Goal: Task Accomplishment & Management: Manage account settings

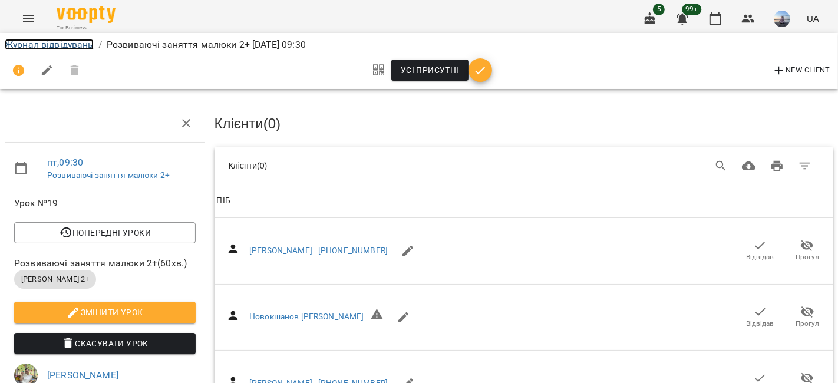
drag, startPoint x: 0, startPoint y: 0, endPoint x: 45, endPoint y: 48, distance: 65.5
click at [45, 48] on link "Журнал відвідувань" at bounding box center [49, 44] width 89 height 11
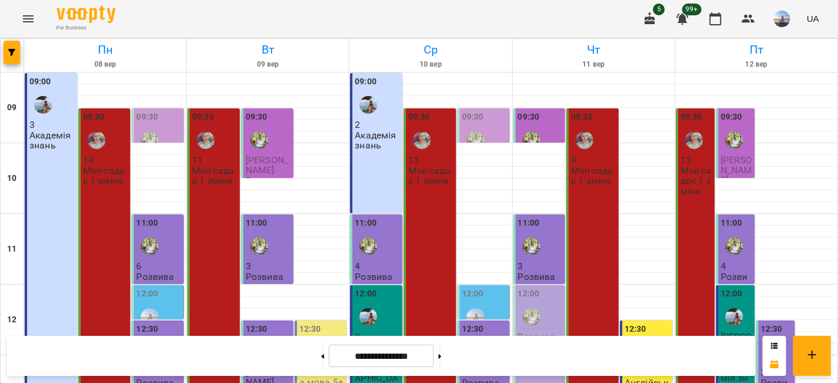
scroll to position [116, 0]
click at [734, 331] on span "[PERSON_NAME]" at bounding box center [737, 347] width 32 height 32
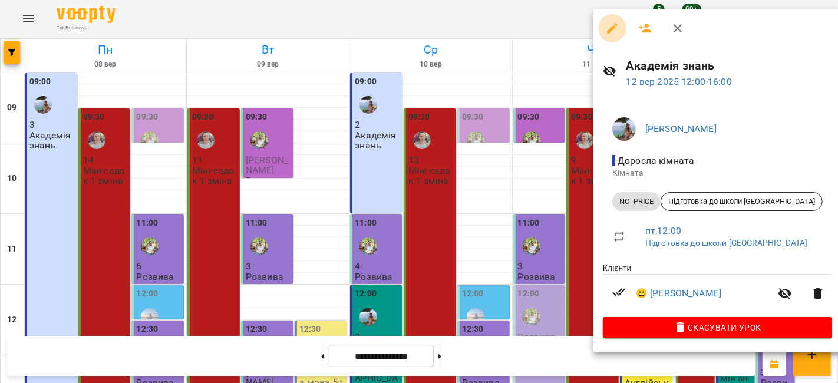
click at [610, 26] on icon "button" at bounding box center [612, 28] width 14 height 14
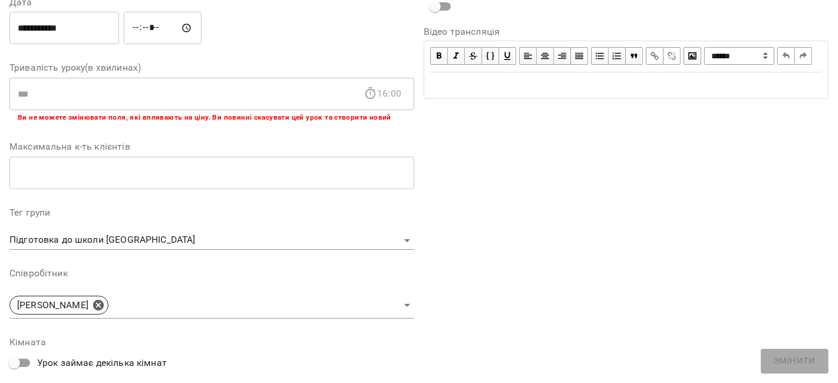
scroll to position [196, 0]
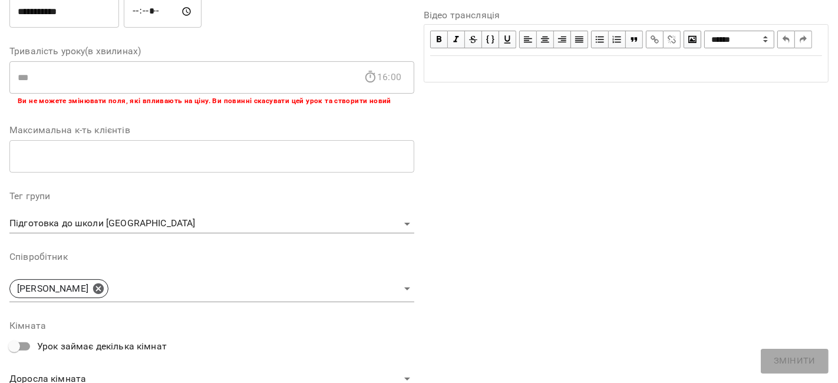
click at [400, 222] on body "For Business 5 99+ UA Журнал відвідувань / Академія знань [DATE] 12:00 пт , 12:…" at bounding box center [419, 274] width 838 height 549
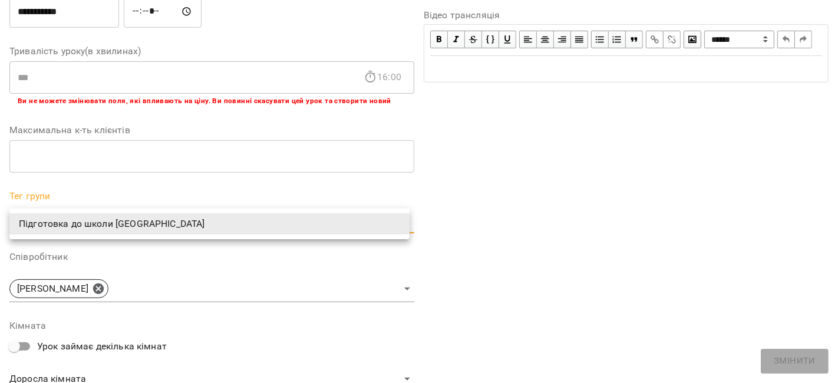
click at [222, 269] on div at bounding box center [419, 191] width 838 height 383
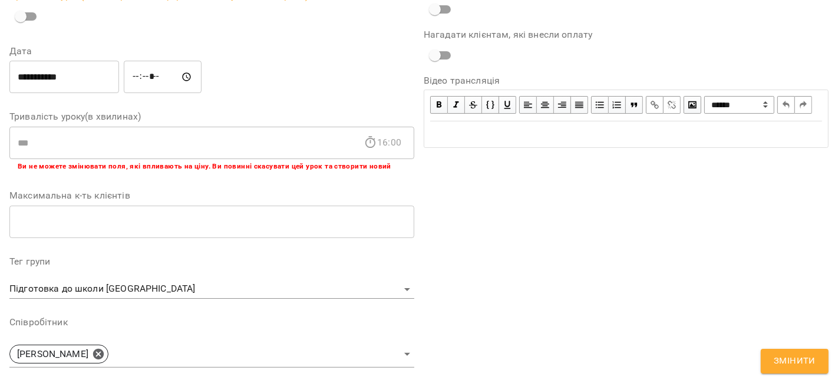
scroll to position [262, 0]
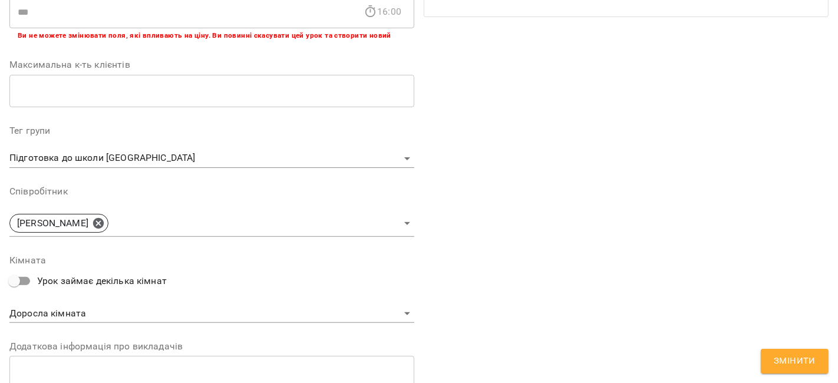
click at [264, 160] on body "For Business 5 99+ UA Журнал відвідувань / Академія знань [DATE] 12:00 пт , 12:…" at bounding box center [419, 274] width 838 height 549
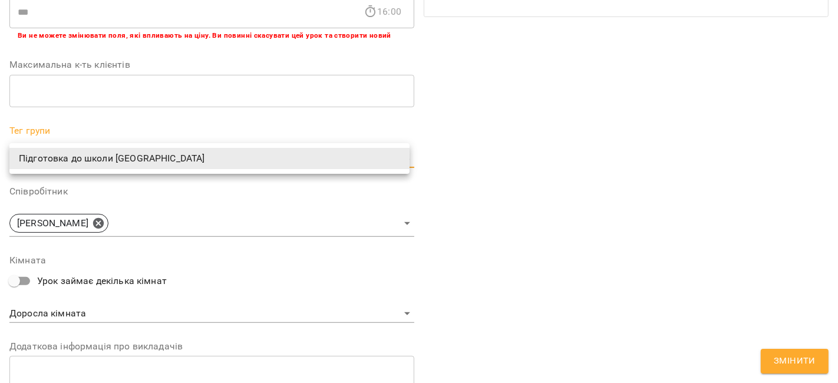
click at [446, 169] on div at bounding box center [419, 191] width 838 height 383
drag, startPoint x: 219, startPoint y: 159, endPoint x: 54, endPoint y: 160, distance: 164.5
click at [54, 160] on body "For Business 5 99+ UA Журнал відвідувань / Академія знань [DATE] 12:00 пт , 12:…" at bounding box center [419, 274] width 838 height 549
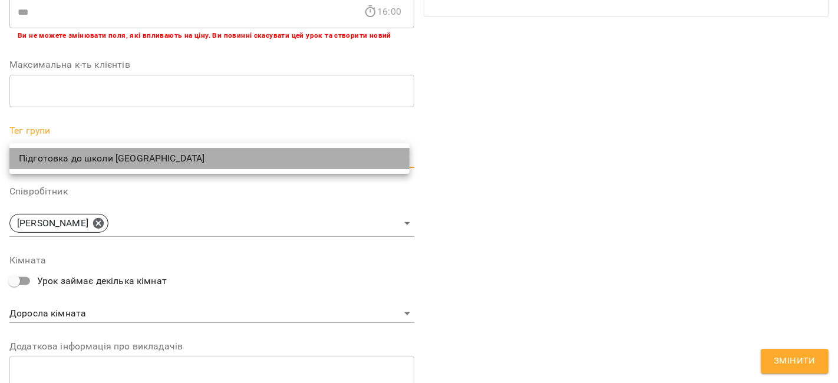
drag, startPoint x: 65, startPoint y: 156, endPoint x: 233, endPoint y: 136, distance: 169.3
click at [185, 159] on li "Підготовка до школи [GEOGRAPHIC_DATA]" at bounding box center [209, 158] width 400 height 21
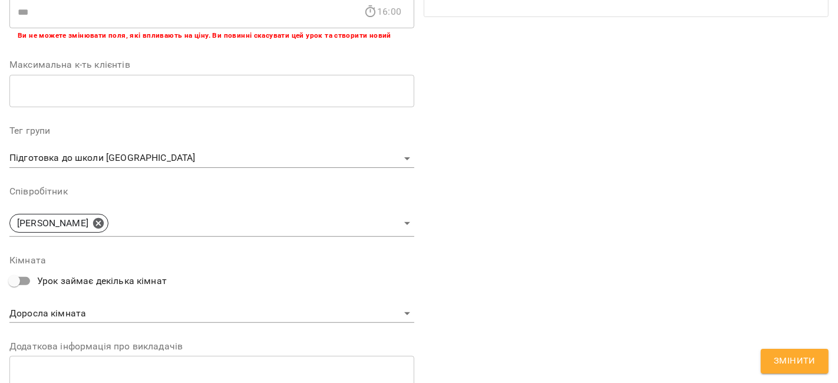
click at [239, 122] on div "**********" at bounding box center [211, 137] width 405 height 704
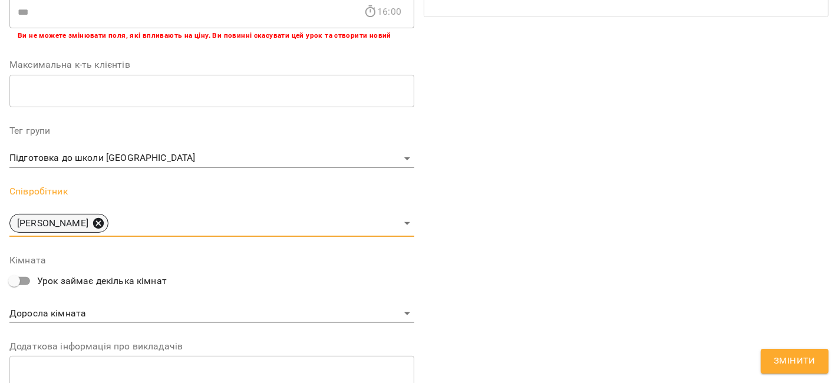
click at [104, 218] on icon at bounding box center [98, 223] width 11 height 11
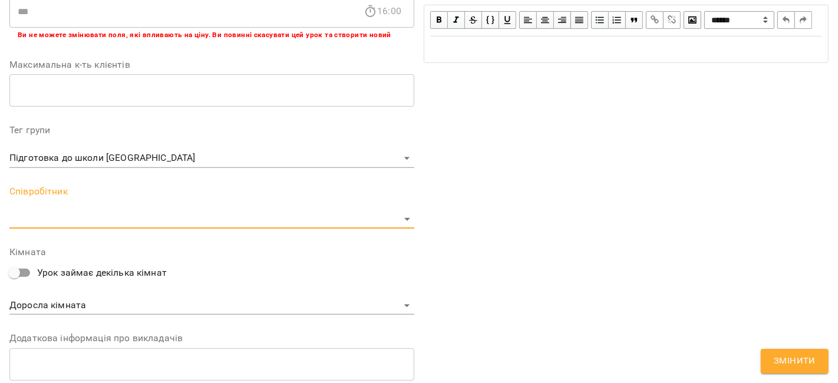
click at [137, 216] on body "For Business 5 99+ UA Журнал відвідувань / Академія знань [DATE] 12:00 пт , 12:…" at bounding box center [419, 274] width 838 height 549
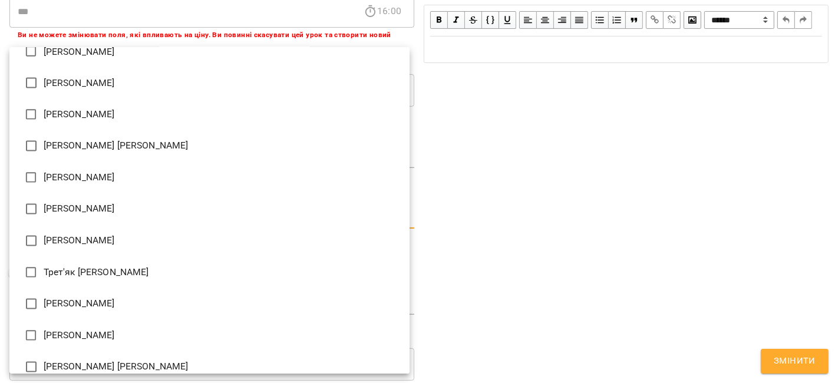
scroll to position [1824, 0]
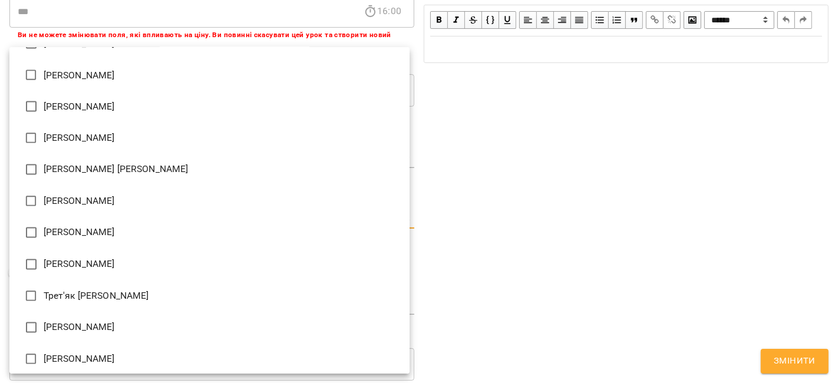
click at [109, 350] on li "[PERSON_NAME]" at bounding box center [209, 360] width 400 height 32
type input "**********"
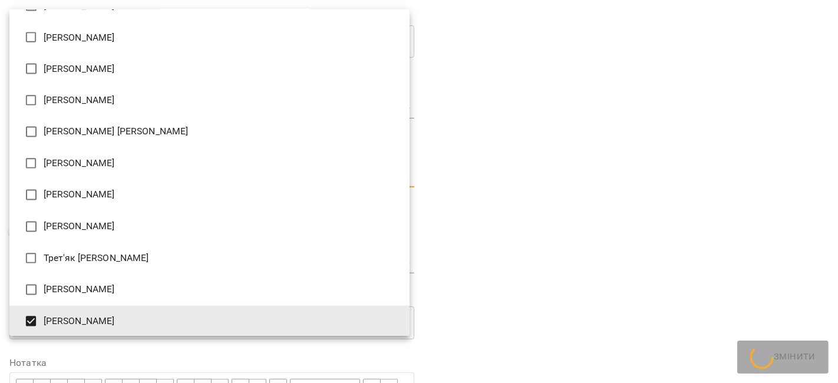
scroll to position [262, 0]
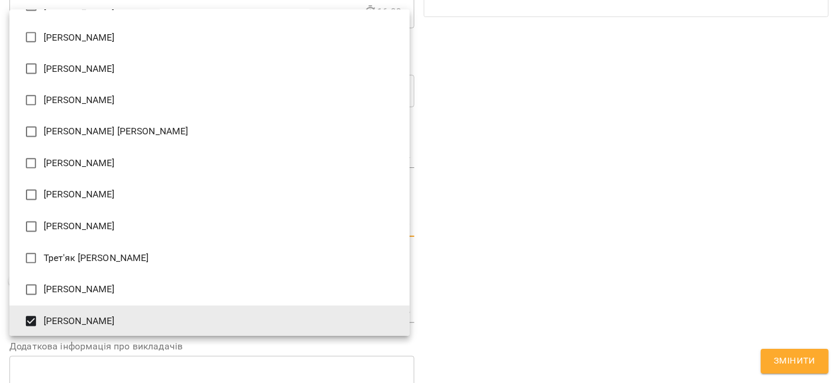
click at [556, 241] on div at bounding box center [419, 191] width 838 height 383
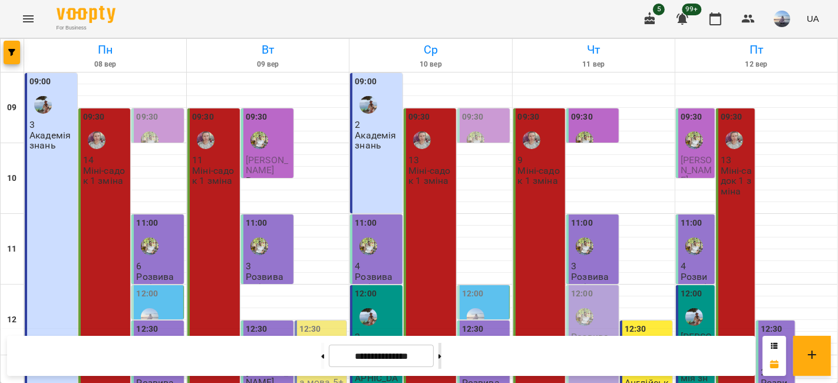
click at [442, 360] on button at bounding box center [440, 356] width 3 height 26
type input "**********"
